Goal: Find specific page/section: Find specific page/section

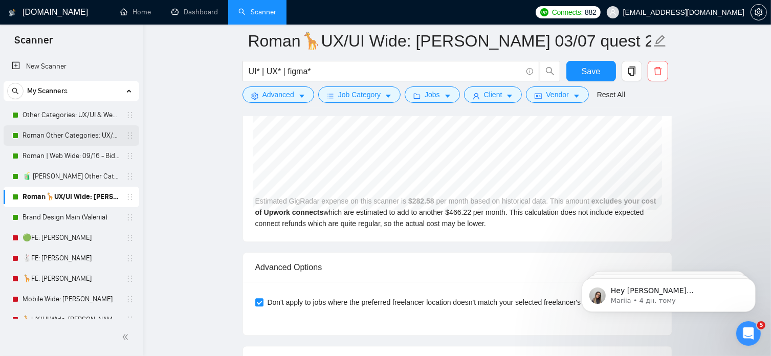
scroll to position [2426, 0]
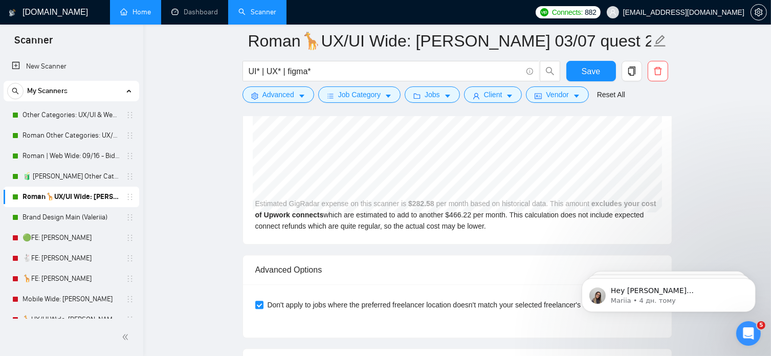
click at [144, 10] on link "Home" at bounding box center [135, 12] width 31 height 9
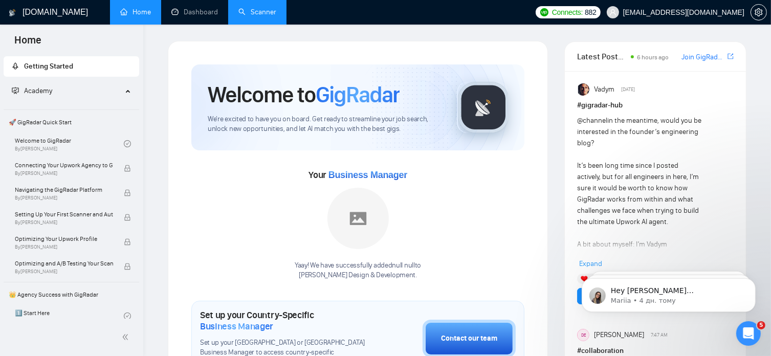
click at [255, 16] on link "Scanner" at bounding box center [257, 12] width 38 height 9
